Goal: Go to known website: Go to known website

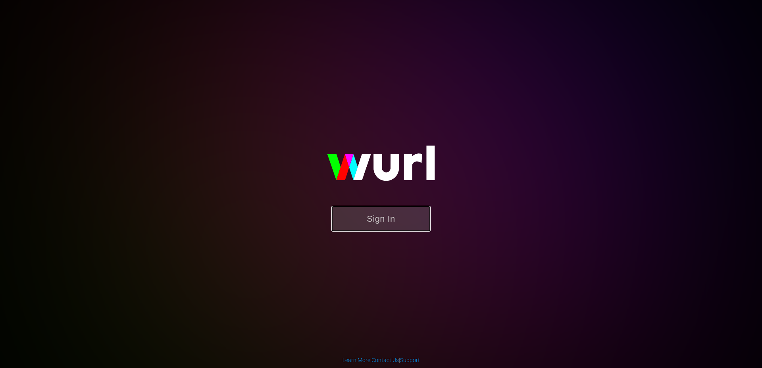
click at [391, 220] on button "Sign In" at bounding box center [380, 219] width 99 height 26
click at [384, 215] on button "Sign In" at bounding box center [380, 219] width 99 height 26
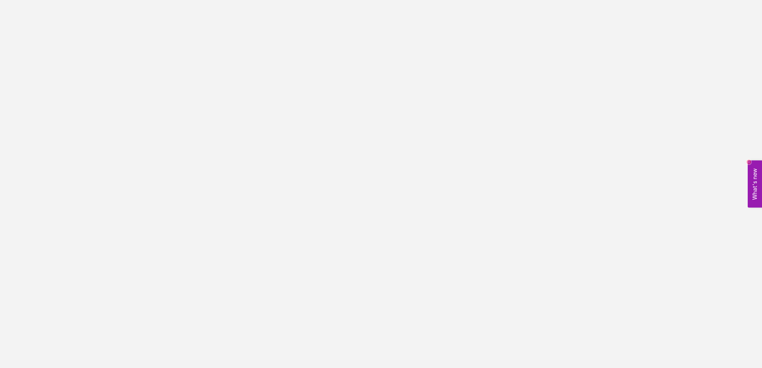
click at [467, 169] on body "What's new 3" at bounding box center [381, 184] width 762 height 368
